Goal: Task Accomplishment & Management: Manage account settings

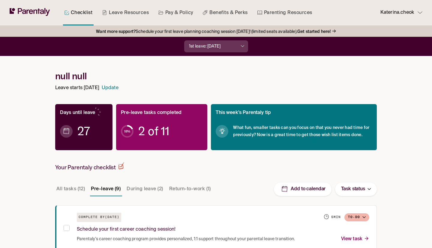
click at [31, 9] on icon at bounding box center [30, 12] width 40 height 8
click at [402, 10] on p "Katerina.cheok" at bounding box center [397, 13] width 34 height 8
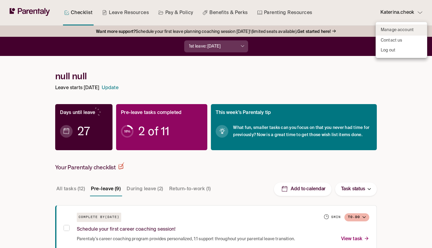
click at [394, 34] on link "Manage account" at bounding box center [401, 30] width 51 height 11
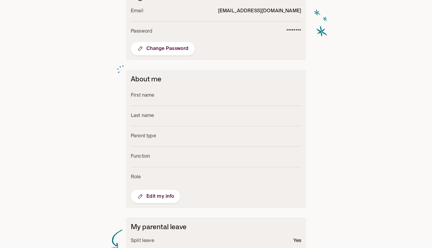
scroll to position [126, 0]
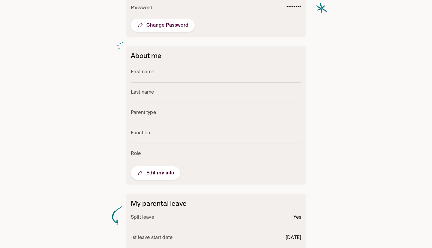
click at [158, 69] on li "First name" at bounding box center [216, 72] width 170 height 20
click at [147, 71] on p "First name" at bounding box center [143, 72] width 24 height 8
click at [164, 178] on button "Edit my info" at bounding box center [155, 173] width 49 height 13
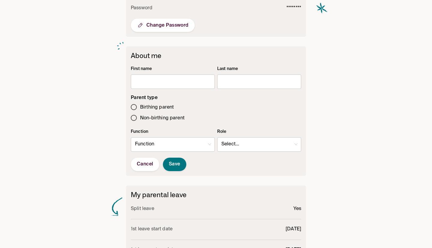
click at [164, 77] on input "text" at bounding box center [173, 82] width 84 height 12
type input "********"
type input "*****"
click at [204, 141] on body "Checklist Leave Resources Pay & Policy Benefits & Perks Parenting Resources Kat…" at bounding box center [216, 123] width 432 height 499
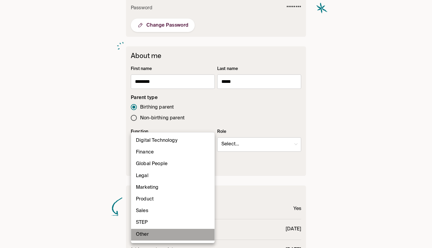
click at [171, 232] on li "Other" at bounding box center [172, 235] width 83 height 12
type input "*"
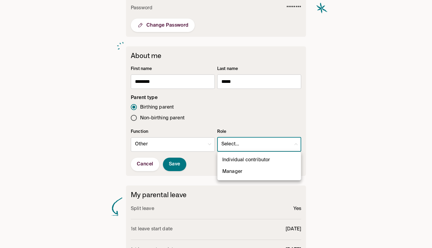
click at [249, 143] on body "Checklist Leave Resources Pay & Policy Benefits & Perks Parenting Resources Kat…" at bounding box center [216, 123] width 432 height 499
click at [249, 143] on div at bounding box center [216, 124] width 432 height 248
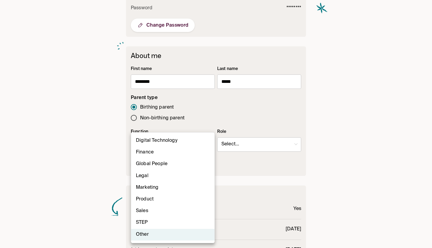
click at [191, 150] on body "Checklist Leave Resources Pay & Policy Benefits & Perks Parenting Resources Kat…" at bounding box center [216, 123] width 432 height 499
click at [271, 139] on div at bounding box center [216, 124] width 432 height 248
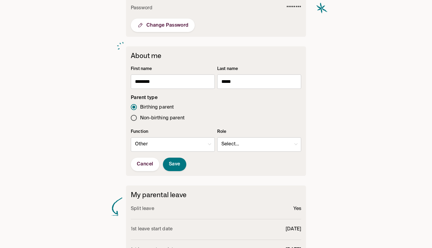
click at [257, 150] on body "Checklist Leave Resources Pay & Policy Benefits & Perks Parenting Resources Kat…" at bounding box center [216, 123] width 432 height 499
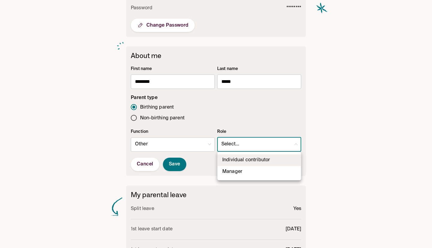
click at [248, 165] on li "Individual contributor" at bounding box center [258, 161] width 83 height 12
type input "*"
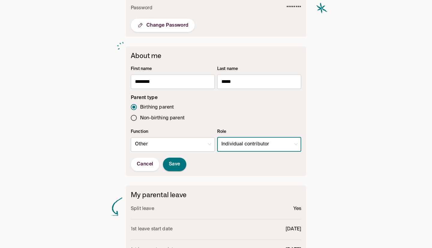
click at [173, 167] on span "Save" at bounding box center [174, 165] width 11 height 6
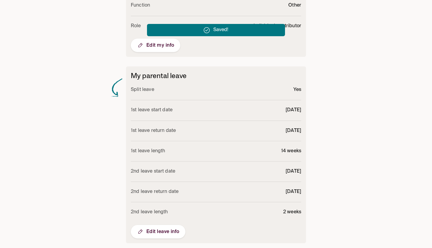
scroll to position [259, 0]
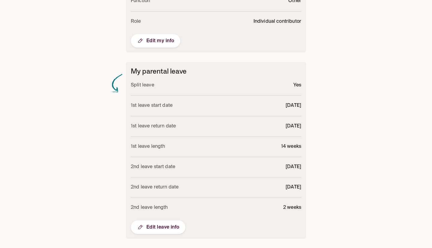
click at [163, 221] on button "Edit leave info" at bounding box center [158, 227] width 55 height 13
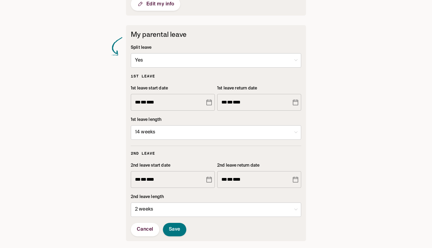
scroll to position [297, 0]
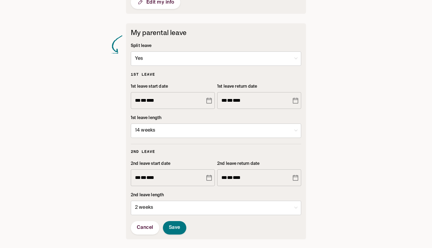
click at [296, 101] on icon "Choose date, selected date is Jan 19, 2026" at bounding box center [295, 101] width 5 height 6
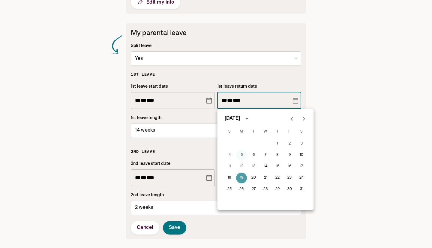
click at [243, 158] on button "5" at bounding box center [241, 155] width 11 height 11
type input "**********"
type input "**"
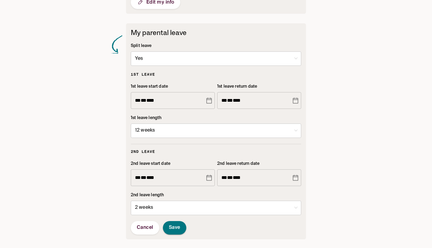
click at [181, 226] on button "Save" at bounding box center [174, 227] width 23 height 13
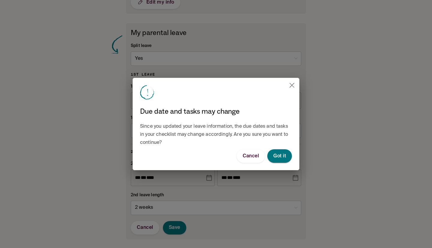
click at [279, 156] on span "Got it" at bounding box center [279, 156] width 13 height 6
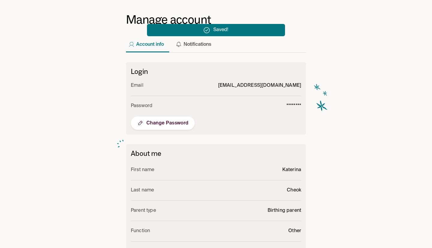
scroll to position [0, 0]
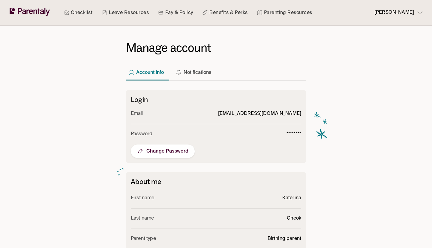
click at [81, 14] on link "Checklist" at bounding box center [78, 12] width 31 height 25
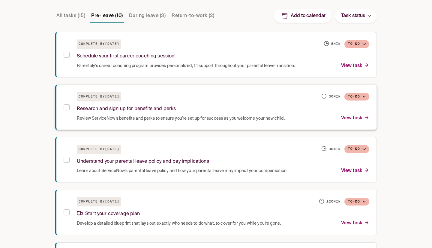
scroll to position [174, 0]
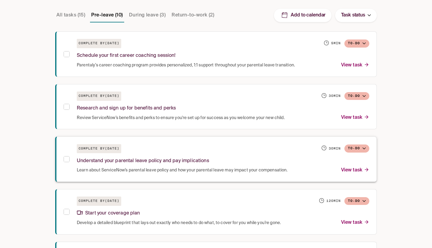
click at [158, 171] on span "Learn about ServiceNow’s parental leave policy and how your parental leave may …" at bounding box center [182, 171] width 211 height 6
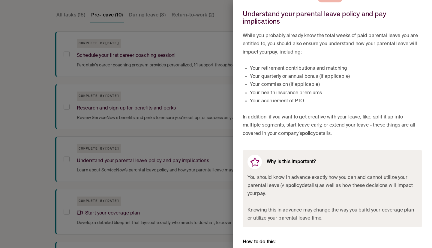
scroll to position [46, 0]
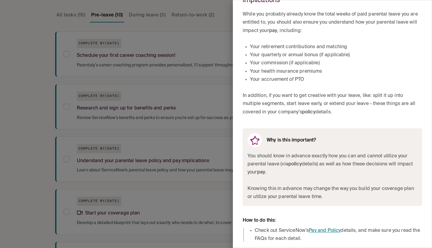
click at [316, 232] on link "Pay and Policy" at bounding box center [324, 231] width 32 height 5
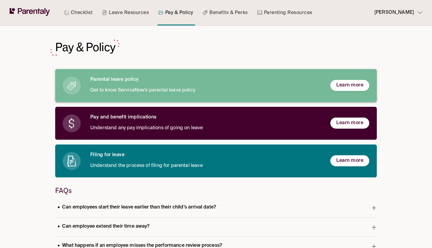
click at [346, 86] on span "Learn more" at bounding box center [349, 85] width 27 height 6
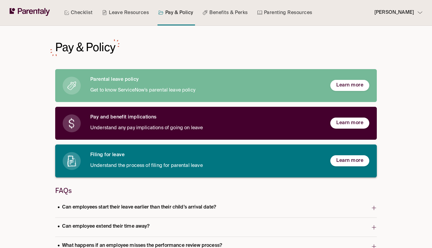
click at [351, 166] on button "Learn more" at bounding box center [349, 161] width 39 height 11
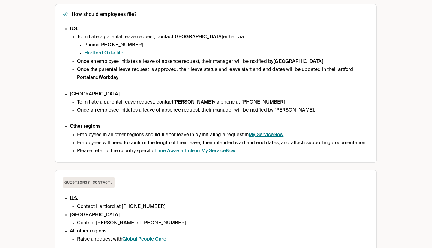
scroll to position [302, 0]
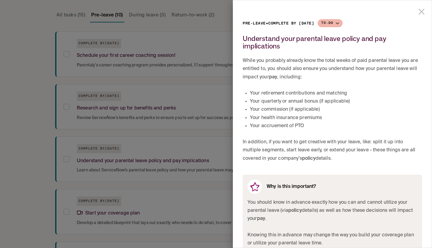
click at [421, 11] on icon "close drawer" at bounding box center [421, 12] width 10 height 10
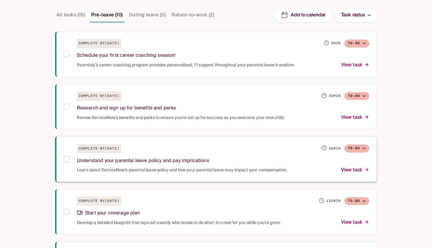
click at [66, 164] on div "Complete by [DATE] 30 min To-do Understand your parental leave policy and pay i…" at bounding box center [215, 160] width 321 height 46
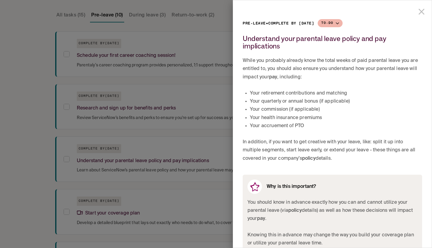
click at [66, 158] on div at bounding box center [216, 124] width 432 height 248
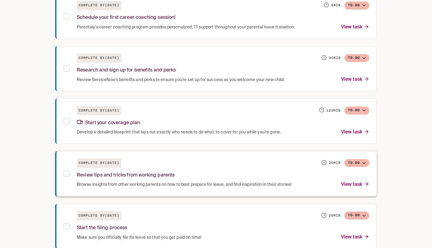
scroll to position [205, 0]
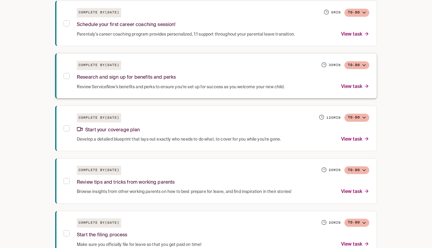
click at [95, 82] on p "Research and sign up for benefits and perks" at bounding box center [126, 78] width 99 height 8
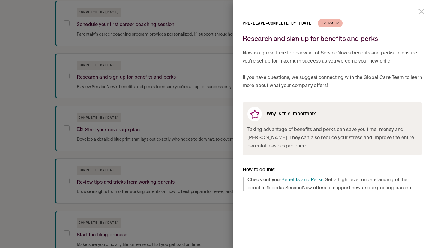
click at [308, 181] on link "Benefits and Perks" at bounding box center [302, 180] width 42 height 5
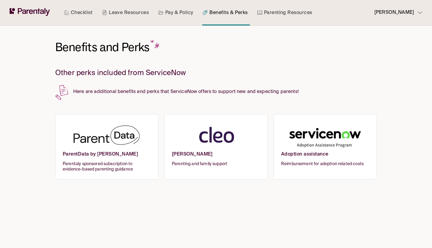
click at [219, 136] on img at bounding box center [216, 136] width 88 height 29
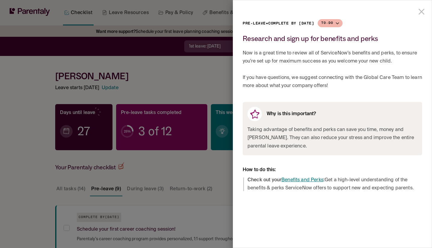
scroll to position [205, 0]
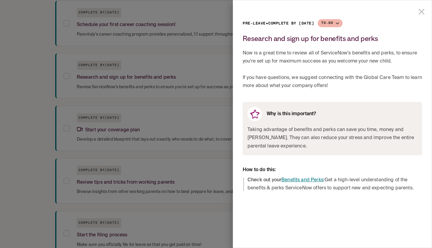
click at [418, 14] on icon "close drawer" at bounding box center [421, 12] width 6 height 6
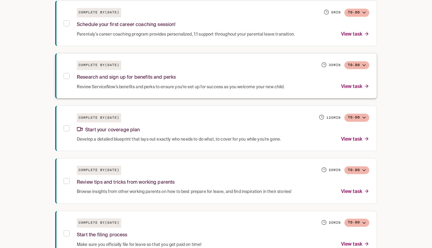
click at [61, 77] on div "Complete by [DATE] 30 min To-do Research and sign up for benefits and perks Rev…" at bounding box center [215, 76] width 321 height 46
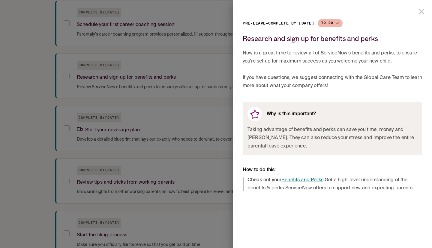
click at [62, 79] on div at bounding box center [216, 124] width 432 height 248
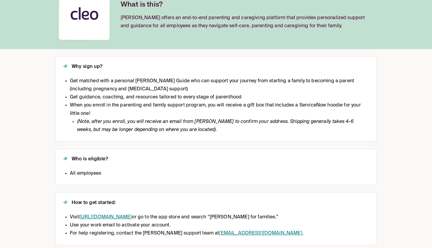
scroll to position [100, 0]
